Goal: Transaction & Acquisition: Purchase product/service

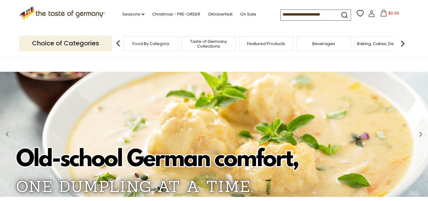
click at [143, 43] on span "Food By Category" at bounding box center [150, 43] width 37 height 5
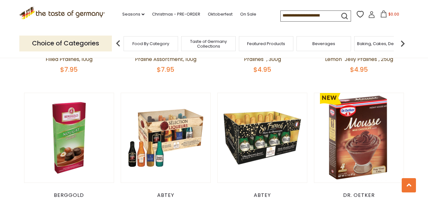
scroll to position [380, 0]
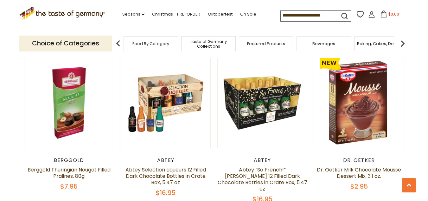
click at [401, 41] on img at bounding box center [403, 43] width 13 height 13
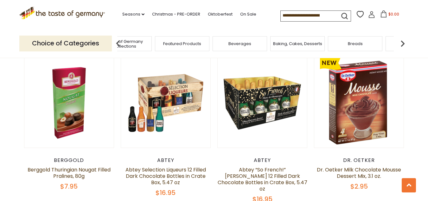
click at [401, 41] on img at bounding box center [403, 43] width 13 height 13
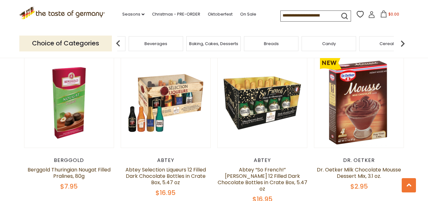
click at [401, 41] on img at bounding box center [403, 43] width 13 height 13
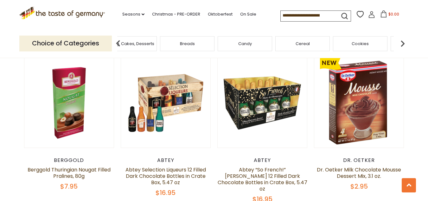
click at [401, 41] on img at bounding box center [403, 43] width 13 height 13
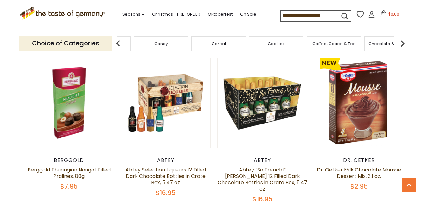
click at [401, 41] on img at bounding box center [403, 43] width 13 height 13
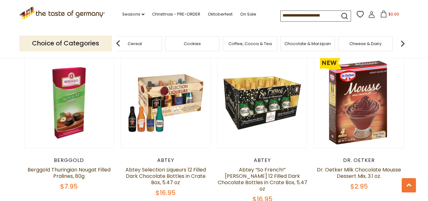
click at [401, 41] on img at bounding box center [403, 43] width 13 height 13
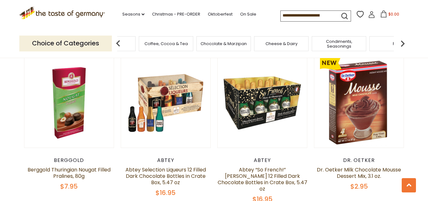
click at [401, 41] on img at bounding box center [403, 43] width 13 height 13
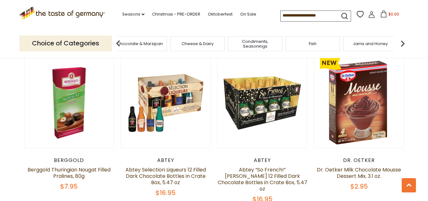
click at [401, 41] on img at bounding box center [403, 43] width 13 height 13
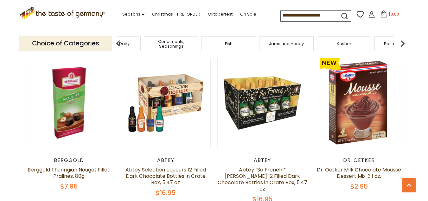
click at [401, 41] on img at bounding box center [403, 43] width 13 height 13
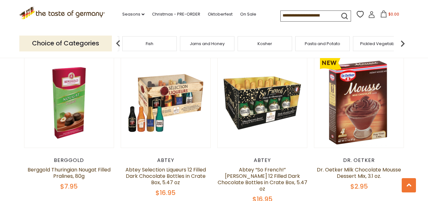
click at [387, 43] on span "Pickled Vegetables" at bounding box center [380, 43] width 40 height 5
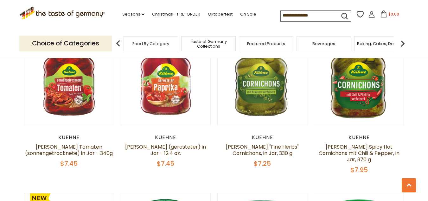
scroll to position [380, 0]
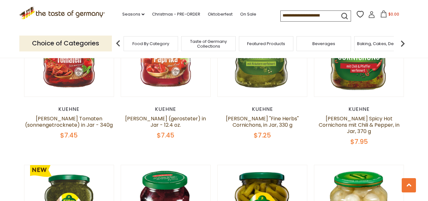
drag, startPoint x: 10, startPoint y: 108, endPoint x: 122, endPoint y: 109, distance: 112.5
click at [122, 109] on div "Kuehne" at bounding box center [166, 109] width 90 height 6
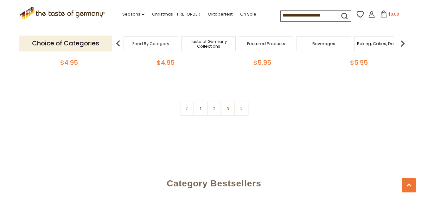
scroll to position [1521, 0]
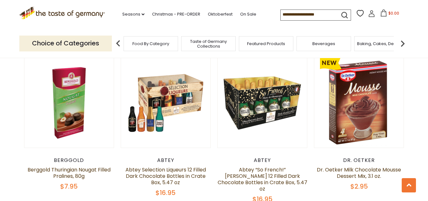
scroll to position [1798, 0]
